Goal: Task Accomplishment & Management: Manage account settings

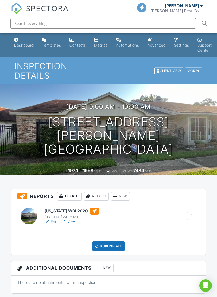
click at [105, 241] on div "Publish All" at bounding box center [108, 246] width 32 height 10
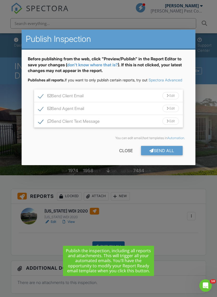
click at [168, 155] on div "Send All" at bounding box center [162, 150] width 42 height 9
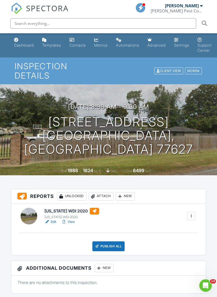
click at [70, 208] on h6 "[US_STATE] WDI 2020" at bounding box center [71, 211] width 55 height 7
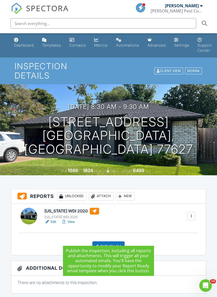
click at [113, 241] on div "Publish All" at bounding box center [108, 246] width 32 height 10
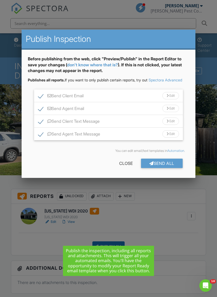
click at [167, 168] on div "Send All" at bounding box center [162, 163] width 42 height 9
